Goal: Navigation & Orientation: Find specific page/section

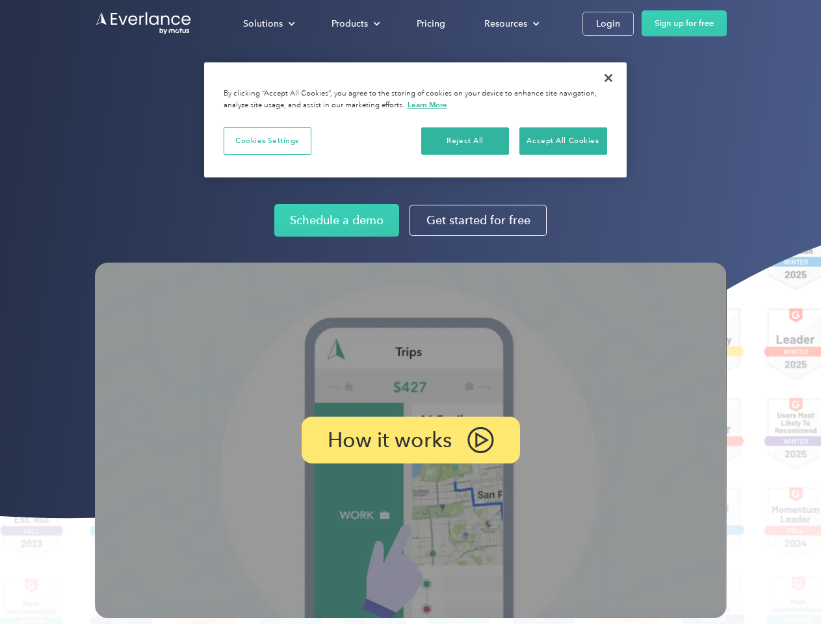
click at [410, 312] on img at bounding box center [411, 441] width 632 height 356
click at [269, 23] on div "Solutions" at bounding box center [263, 24] width 40 height 16
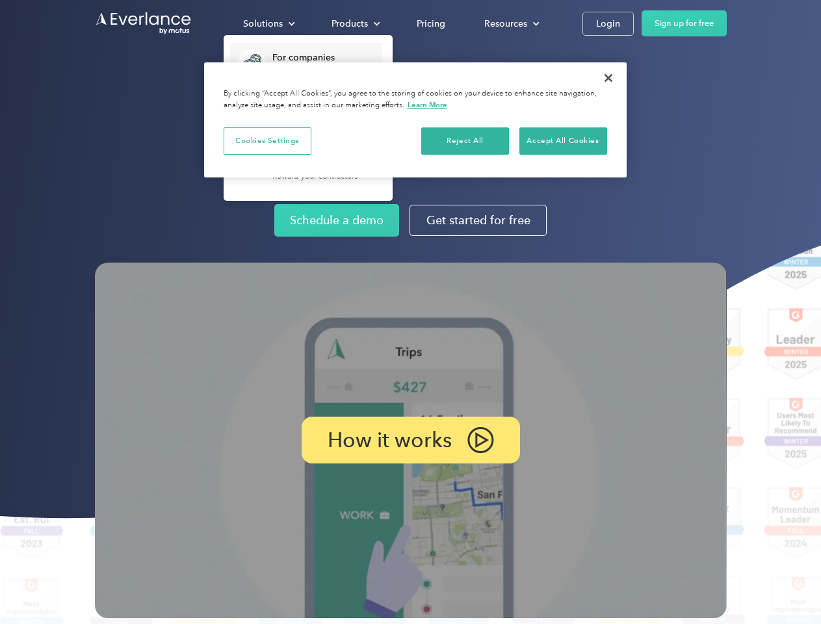
click at [354, 23] on div "Products" at bounding box center [350, 24] width 36 height 16
